Goal: Check status: Check status

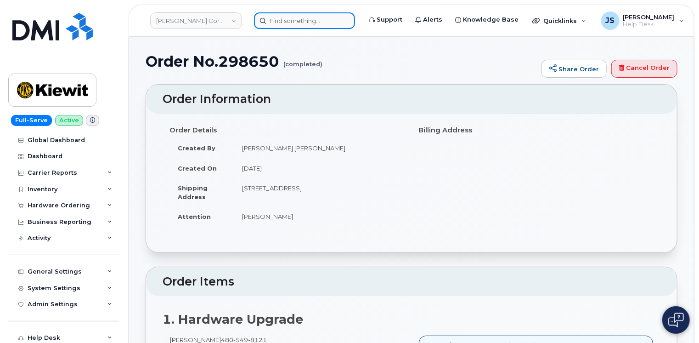
click at [331, 23] on input at bounding box center [304, 20] width 101 height 17
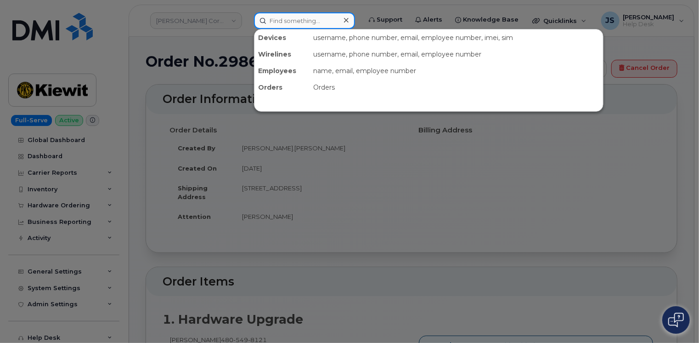
paste input "245773"
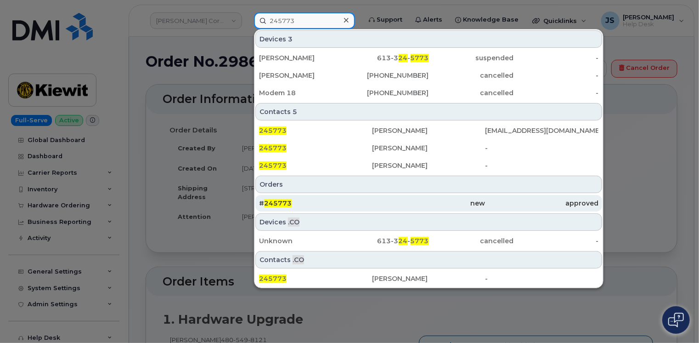
type input "245773"
click at [289, 200] on span "245773" at bounding box center [278, 203] width 28 height 8
